Goal: Navigation & Orientation: Find specific page/section

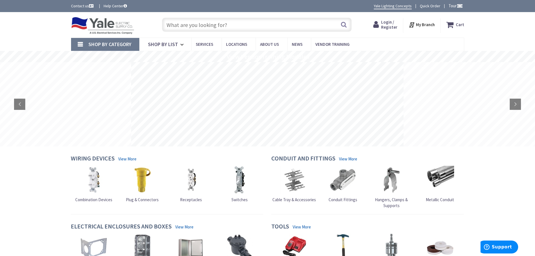
click at [424, 24] on strong "My Branch" at bounding box center [425, 24] width 19 height 5
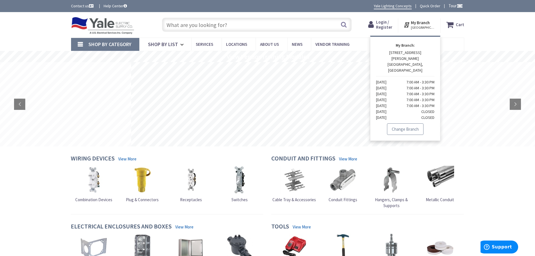
click at [404, 123] on link "Change Branch" at bounding box center [405, 129] width 37 height 12
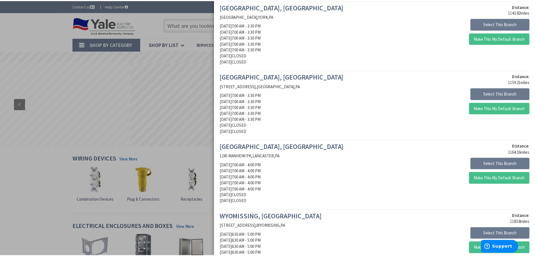
scroll to position [197, 0]
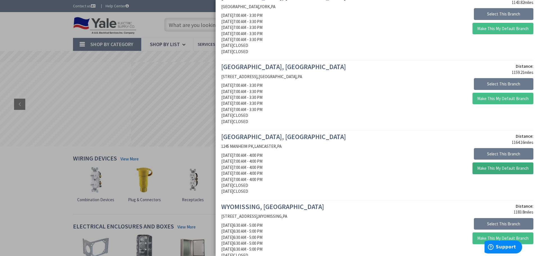
click at [487, 167] on button "Make This My Default Branch" at bounding box center [503, 168] width 61 height 12
